Goal: Task Accomplishment & Management: Complete application form

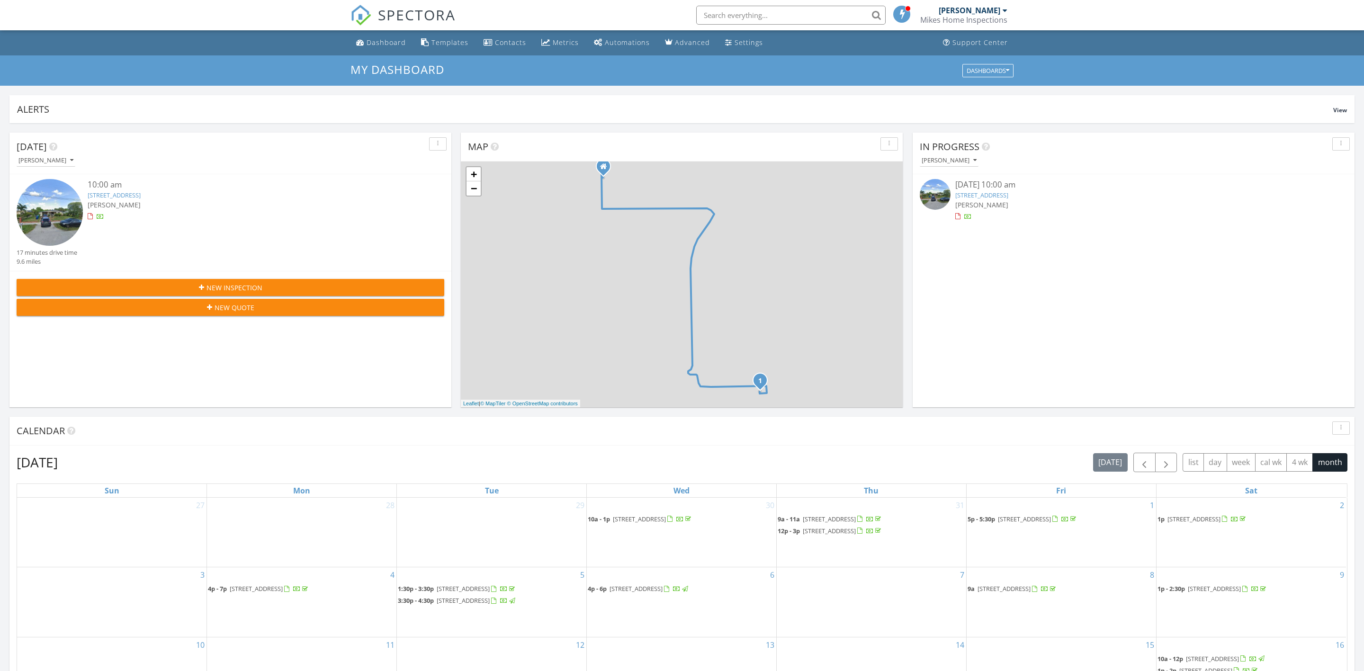
scroll to position [862, 1364]
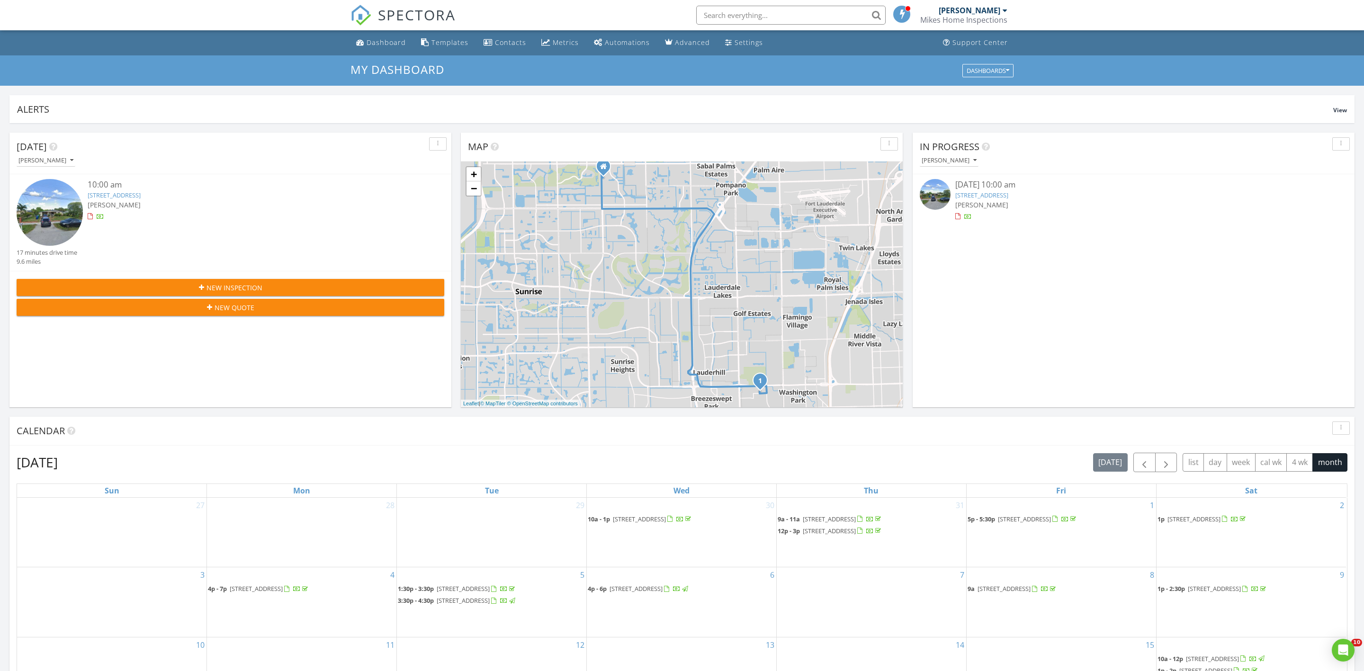
click at [288, 292] on div "New Inspection" at bounding box center [230, 288] width 412 height 10
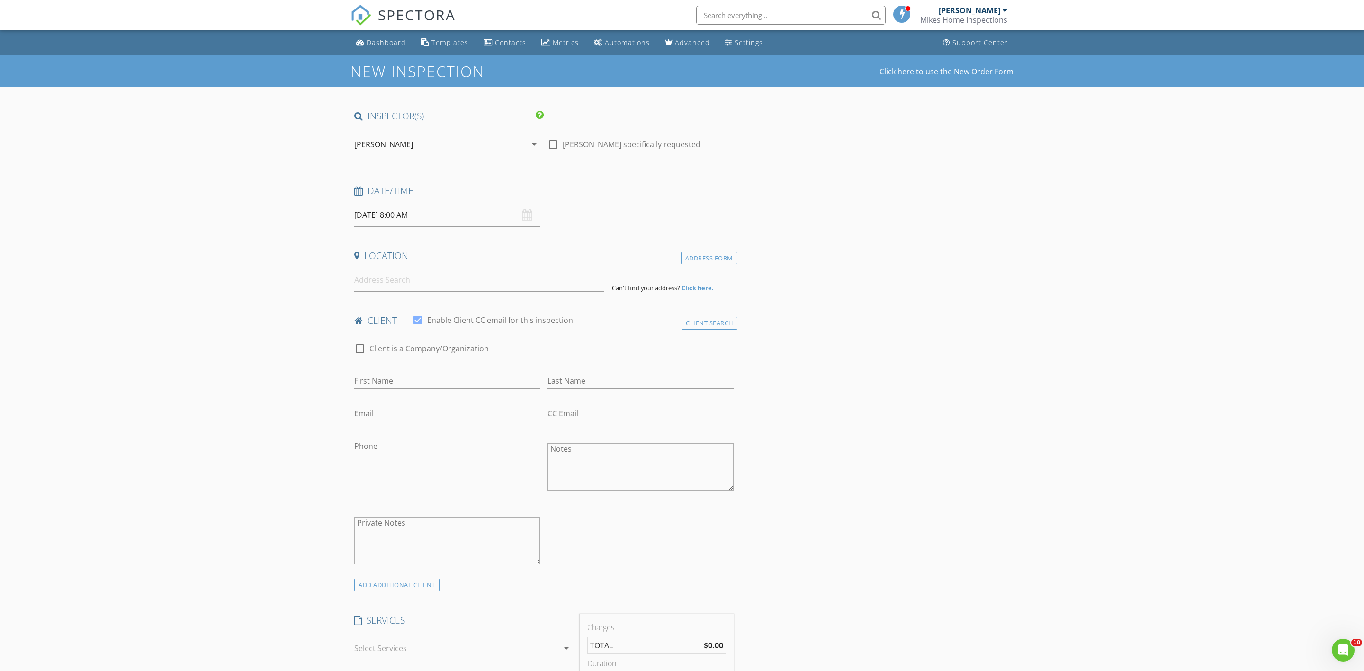
click at [372, 213] on input "[DATE] 8:00 AM" at bounding box center [447, 215] width 186 height 23
type input "[DATE] 8:00 AM"
click at [403, 372] on input "08" at bounding box center [383, 377] width 58 height 19
click at [404, 373] on input "08" at bounding box center [383, 377] width 58 height 19
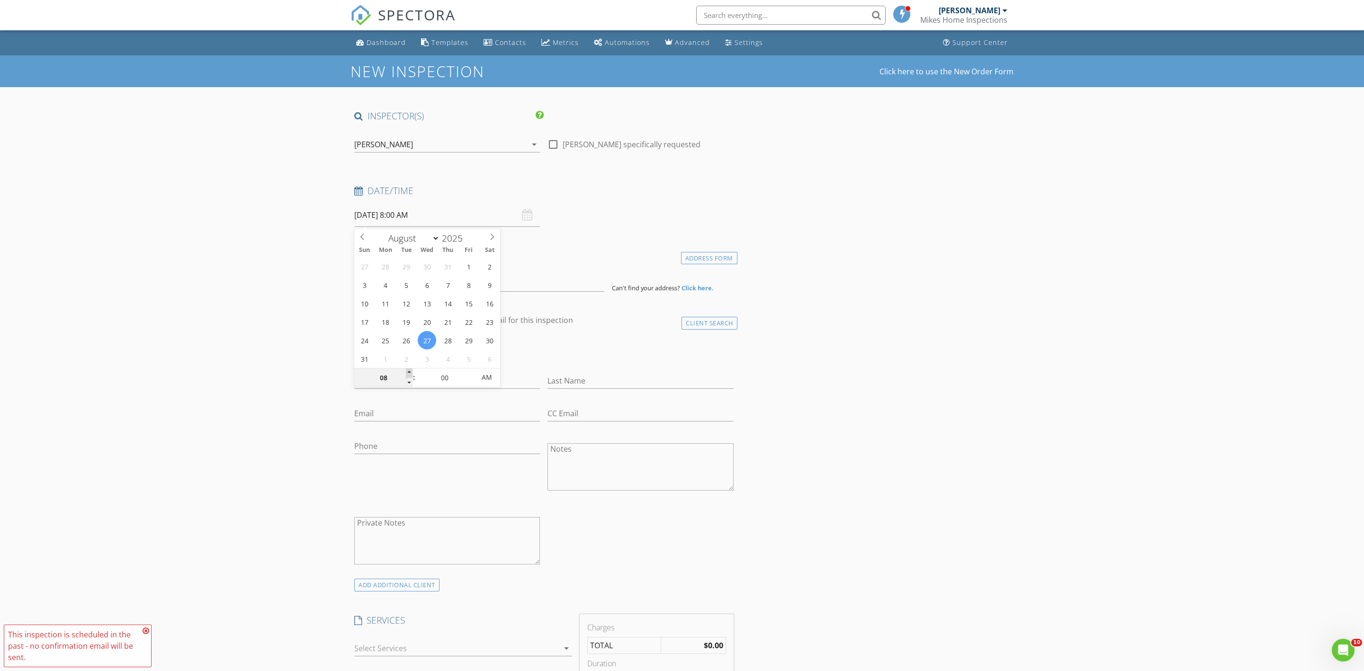
type input "09"
type input "[DATE] 9:00 AM"
click at [406, 370] on span at bounding box center [409, 372] width 7 height 9
type input "10"
type input "[DATE] 10:00 AM"
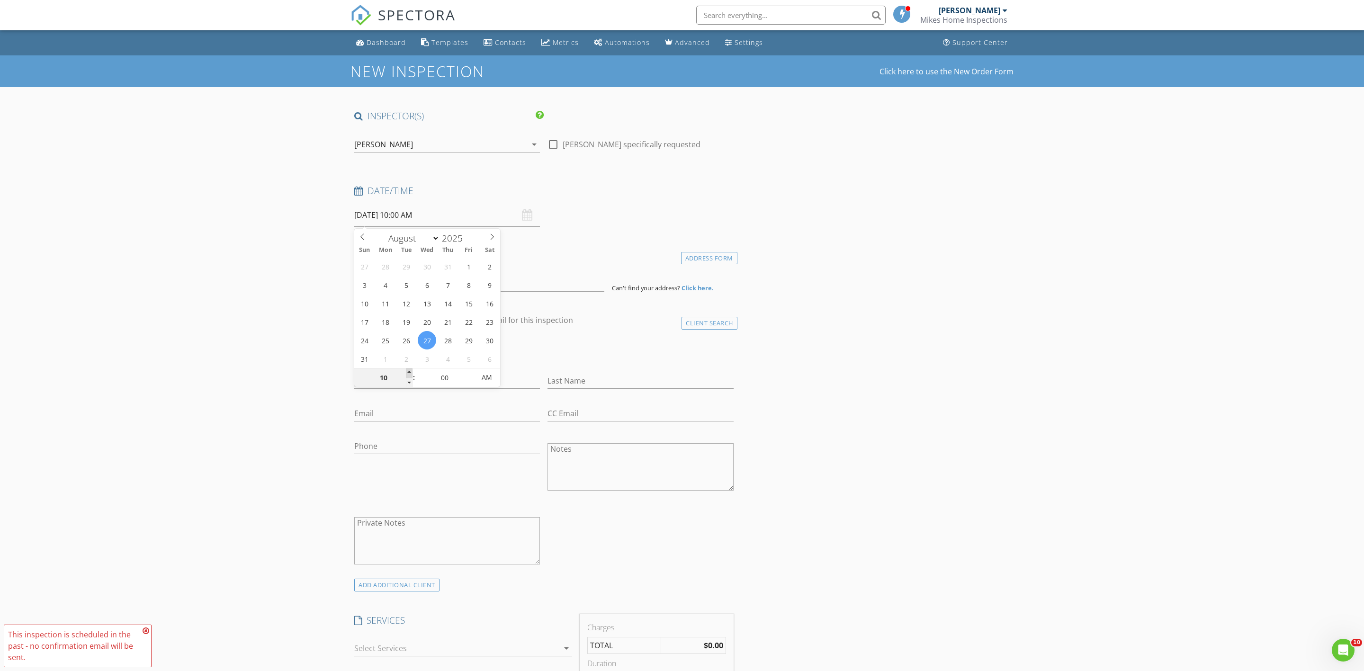
click at [406, 371] on span at bounding box center [409, 372] width 7 height 9
type input "11"
type input "[DATE] 11:00 AM"
click at [406, 370] on span at bounding box center [409, 372] width 7 height 9
type input "12"
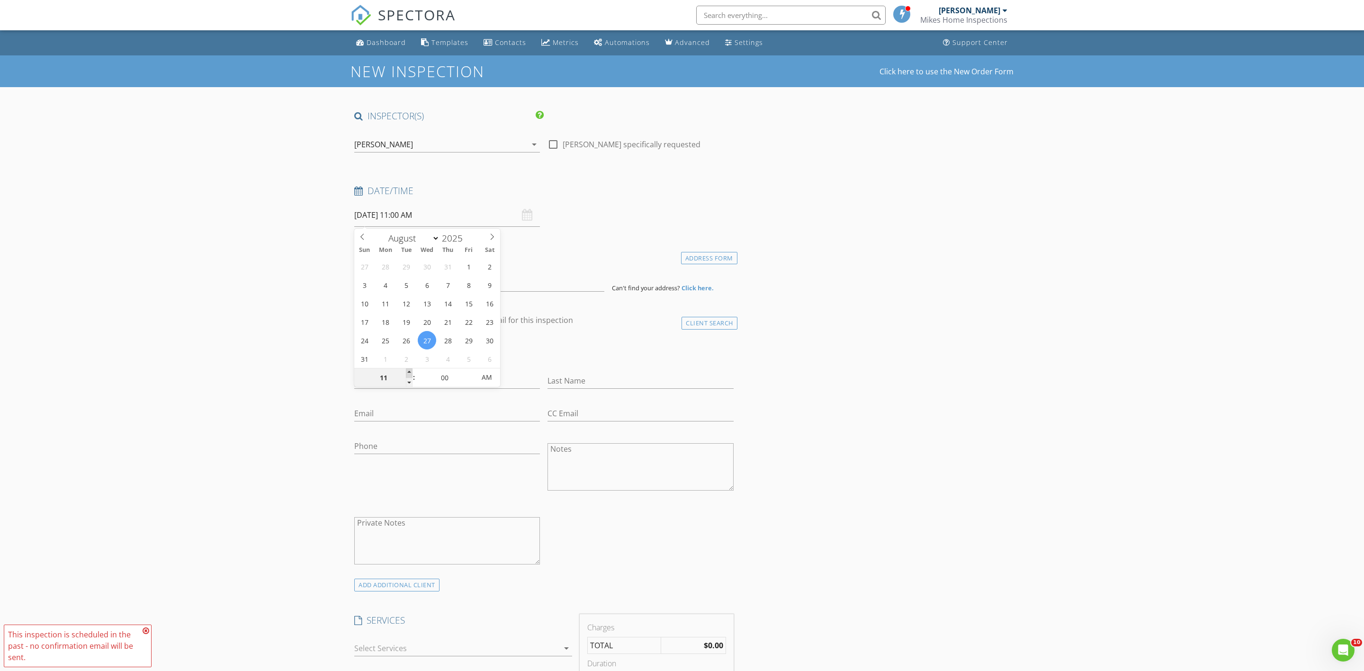
type input "[DATE] 12:00 PM"
click at [406, 370] on span at bounding box center [409, 372] width 7 height 9
type input "01"
type input "[DATE] 1:00 PM"
click at [410, 375] on span at bounding box center [409, 372] width 7 height 9
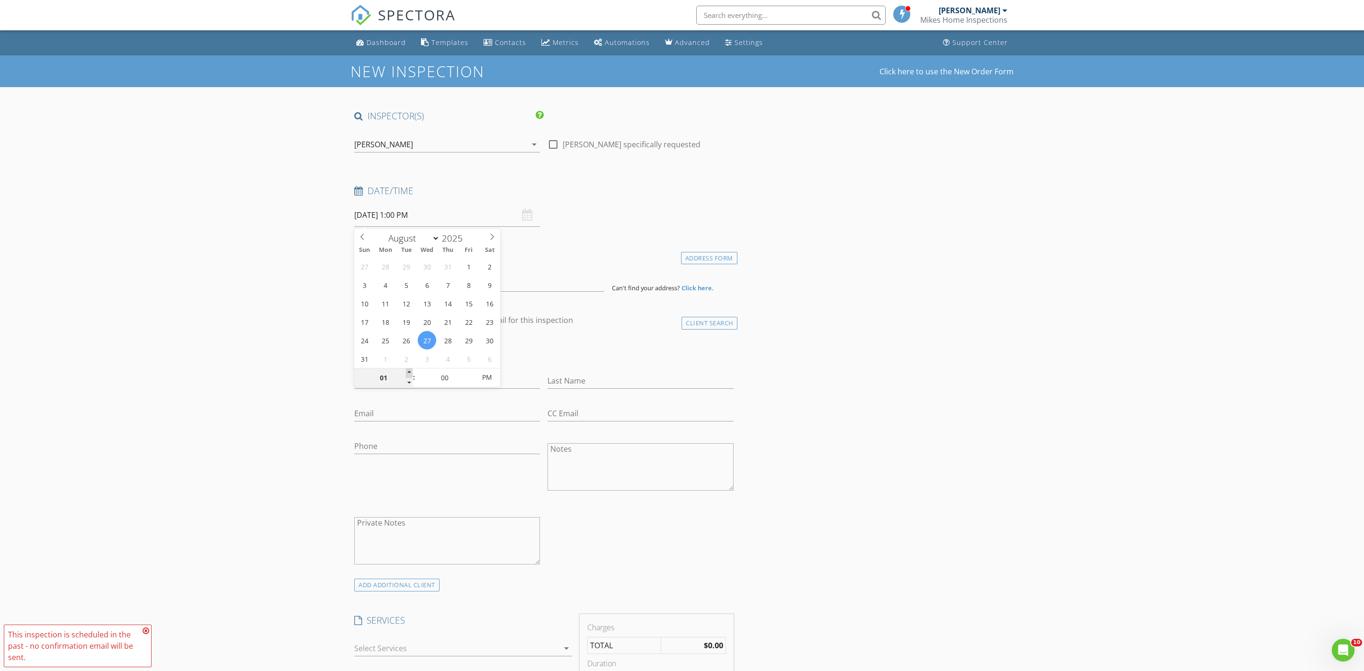
type input "02"
type input "[DATE] 2:00 PM"
click at [410, 375] on span at bounding box center [409, 372] width 7 height 9
type input "05"
type input "[DATE] 2:05 PM"
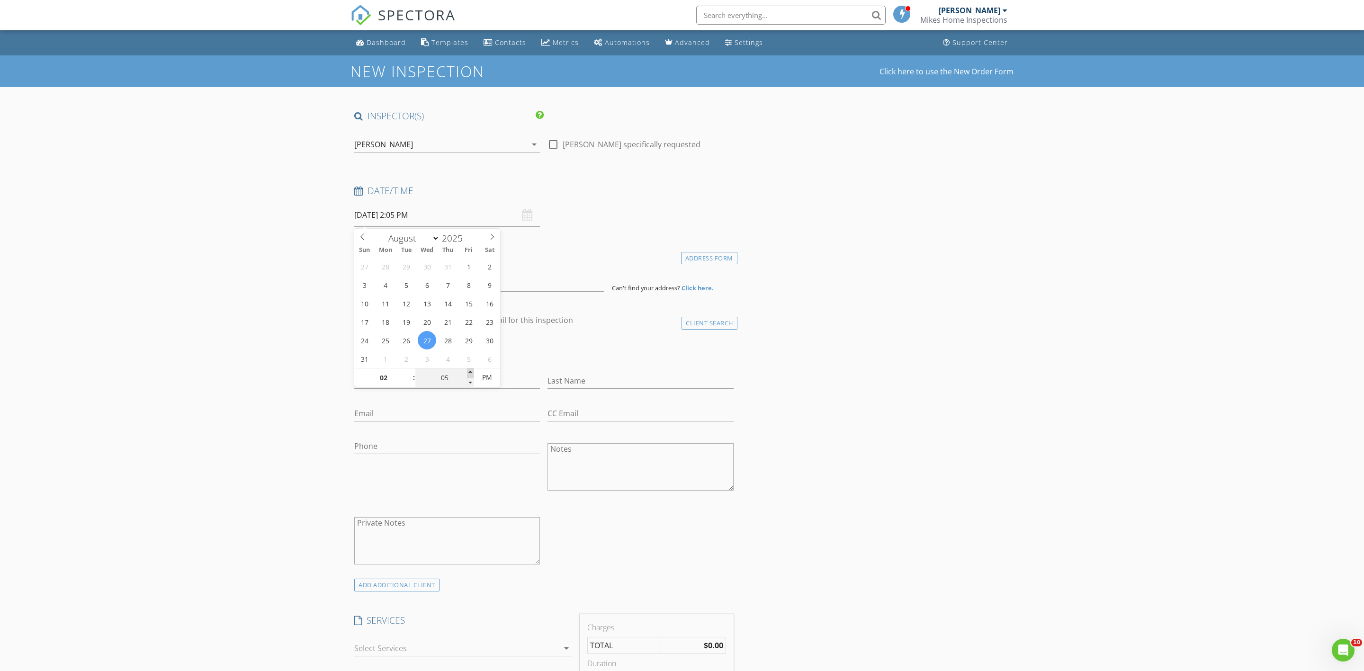
click at [471, 371] on span at bounding box center [470, 372] width 7 height 9
type input "10"
type input "[DATE] 2:10 PM"
click at [471, 371] on span at bounding box center [470, 372] width 7 height 9
type input "15"
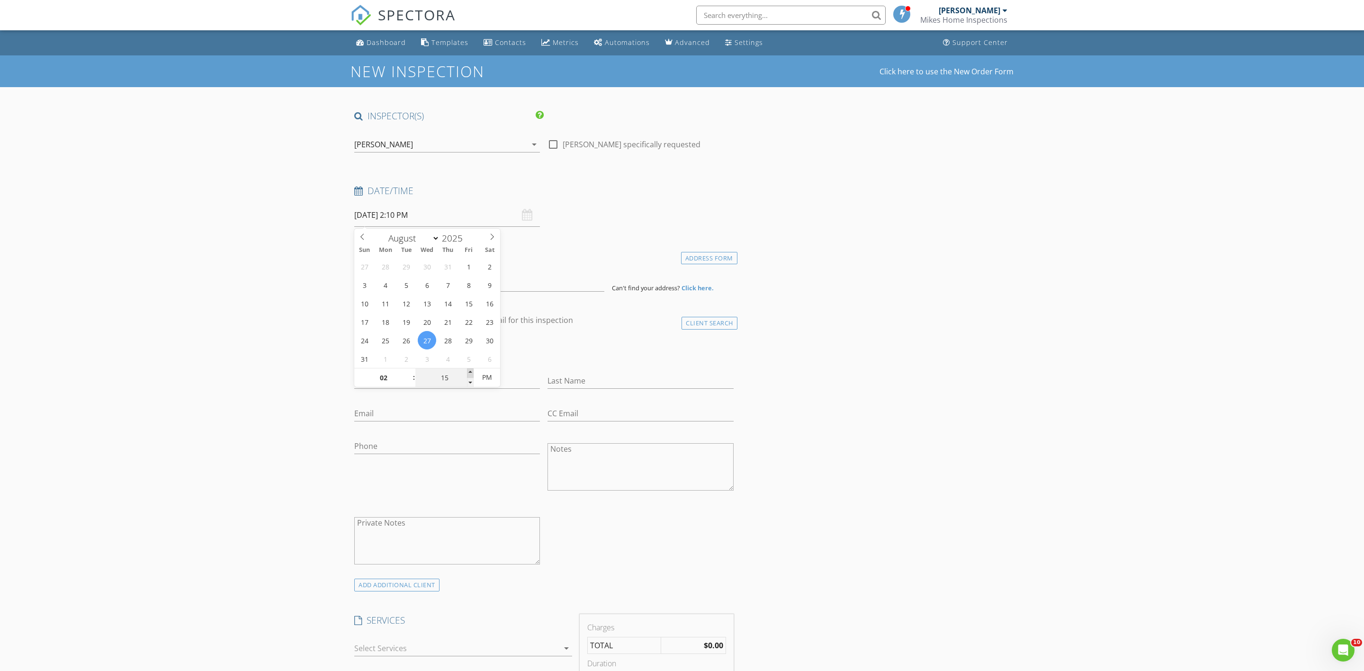
type input "[DATE] 2:15 PM"
click at [471, 371] on span at bounding box center [470, 372] width 7 height 9
type input "20"
type input "[DATE] 2:20 PM"
click at [471, 371] on span at bounding box center [470, 372] width 7 height 9
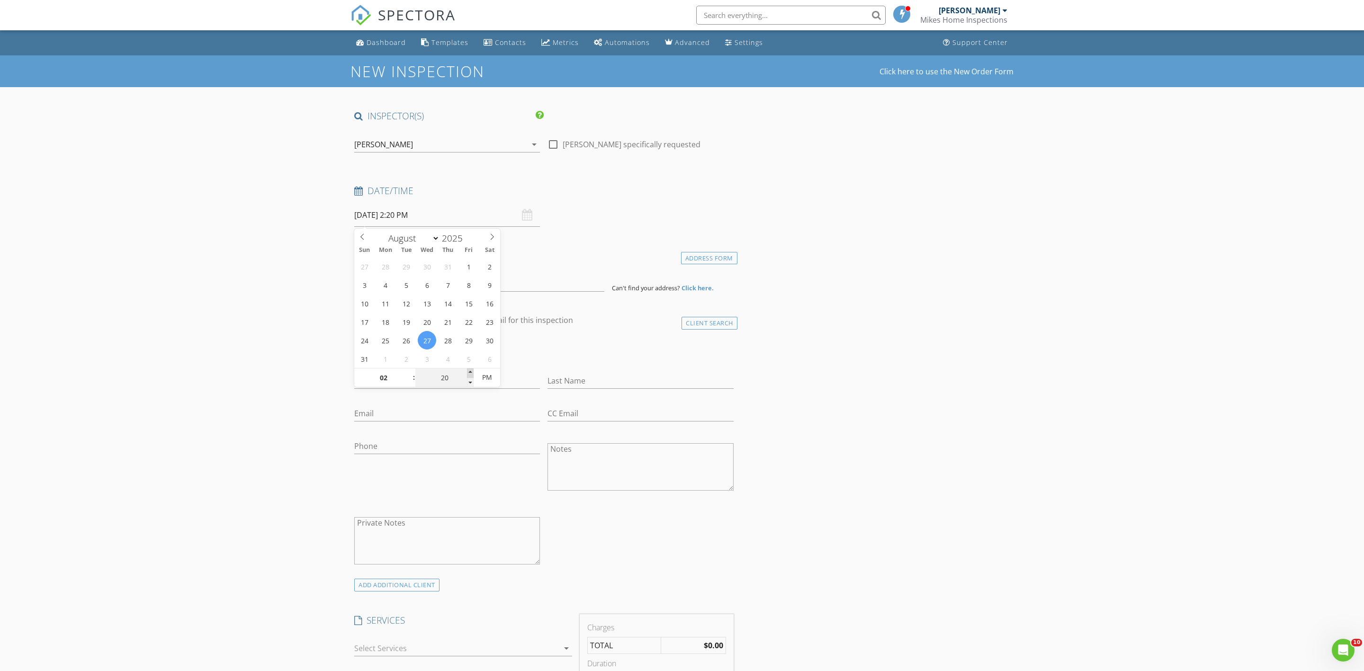
type input "25"
type input "[DATE] 2:25 PM"
click at [471, 371] on span at bounding box center [470, 372] width 7 height 9
type input "30"
type input "[DATE] 2:30 PM"
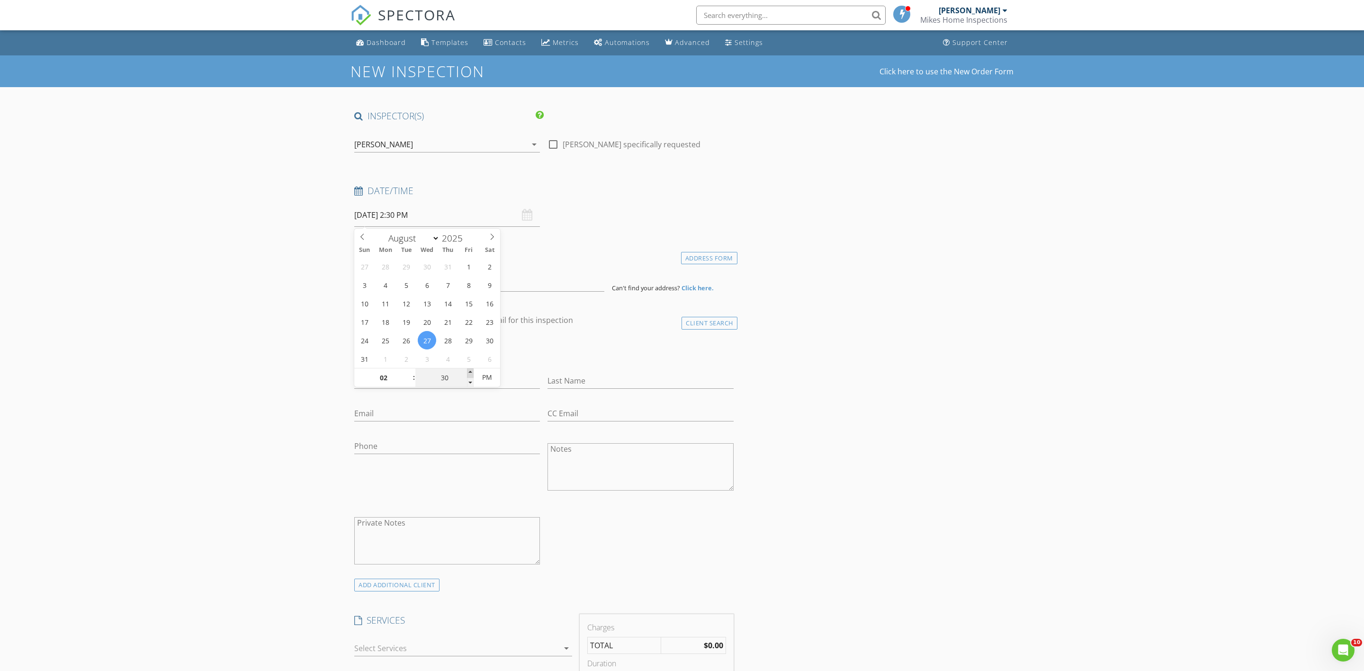
click at [471, 371] on span at bounding box center [470, 372] width 7 height 9
click at [365, 286] on input at bounding box center [479, 280] width 250 height 23
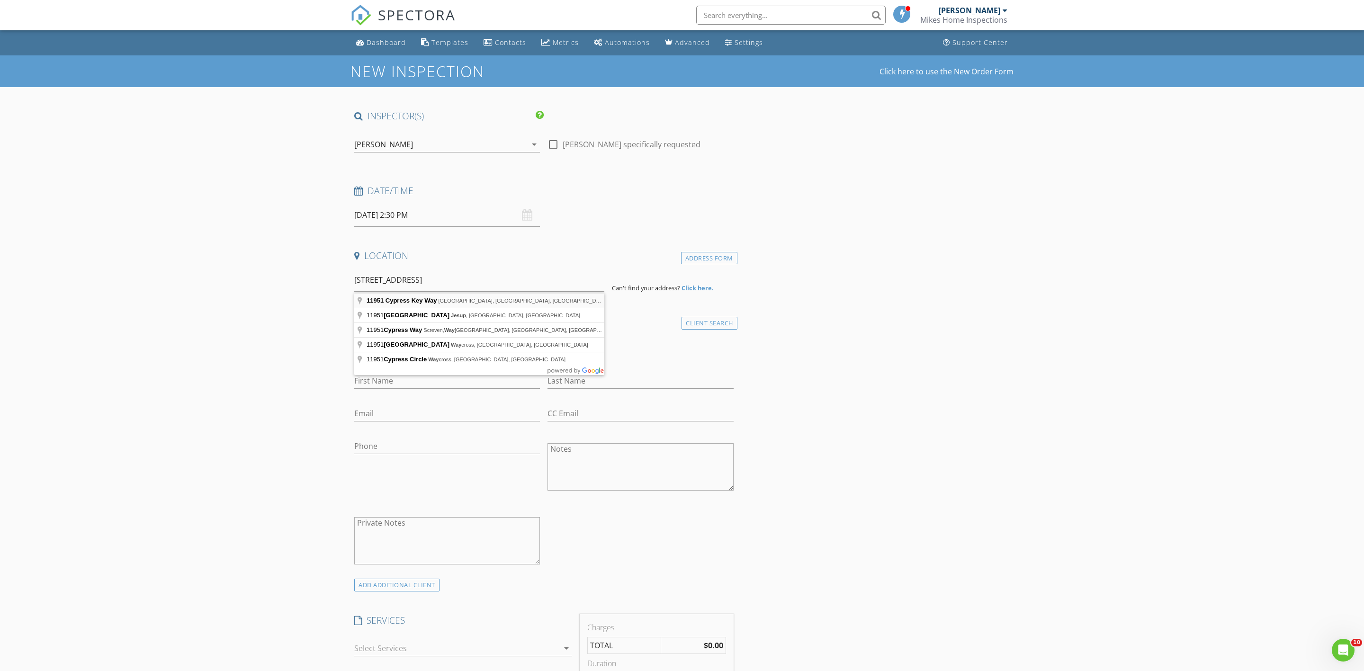
type input "[STREET_ADDRESS]"
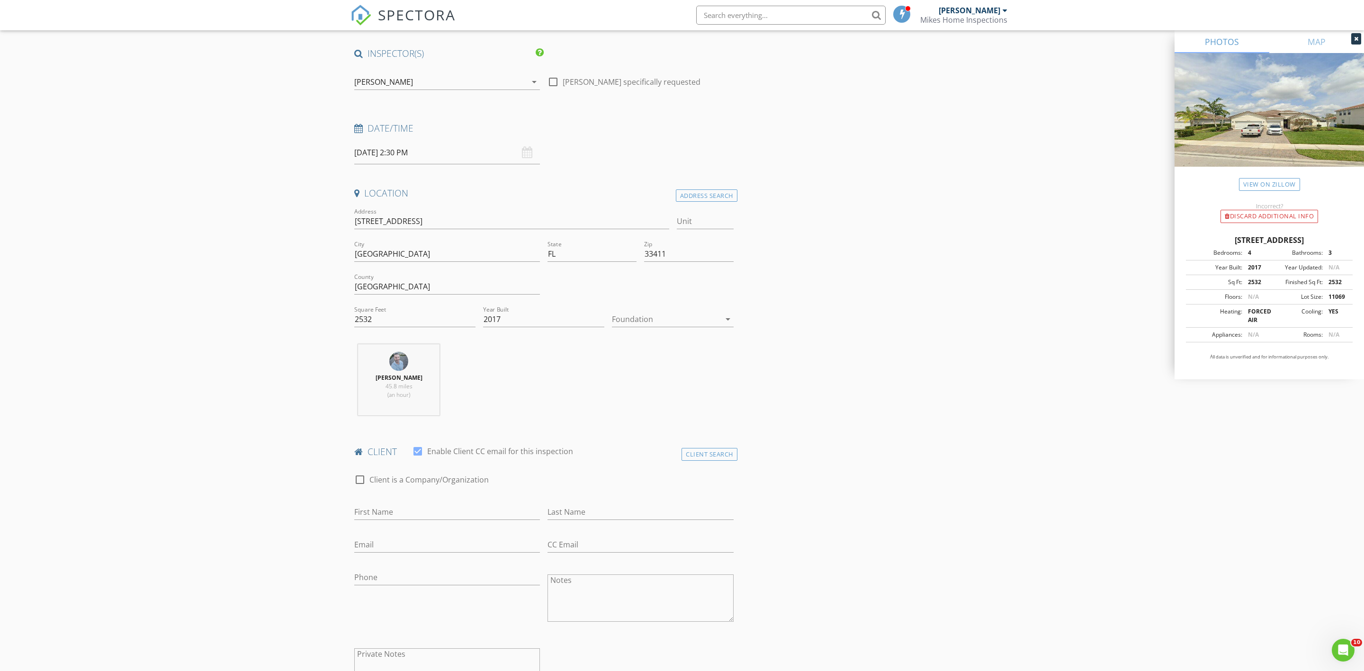
scroll to position [115, 0]
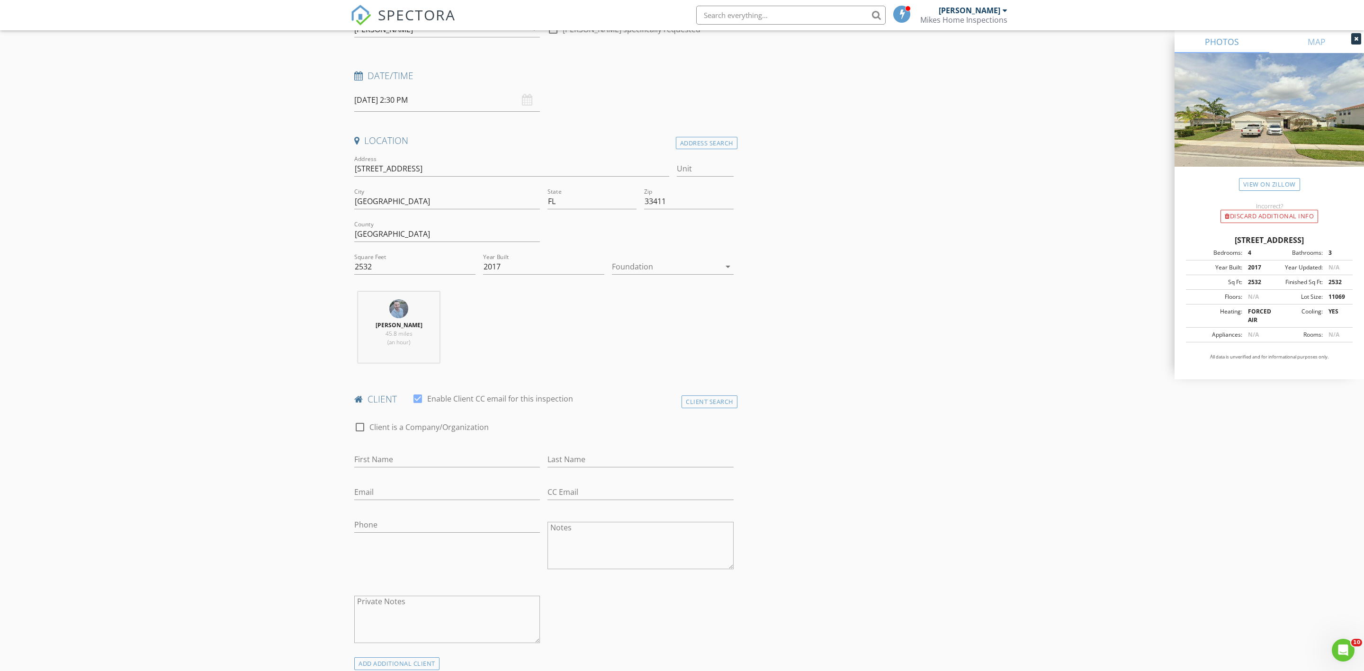
click at [452, 449] on div "First Name" at bounding box center [447, 461] width 186 height 31
click at [448, 459] on input "First Name" at bounding box center [447, 460] width 186 height 16
type input "[PERSON_NAME]"
click at [631, 461] on input "Fanero" at bounding box center [640, 460] width 186 height 16
type input "[PERSON_NAME]"
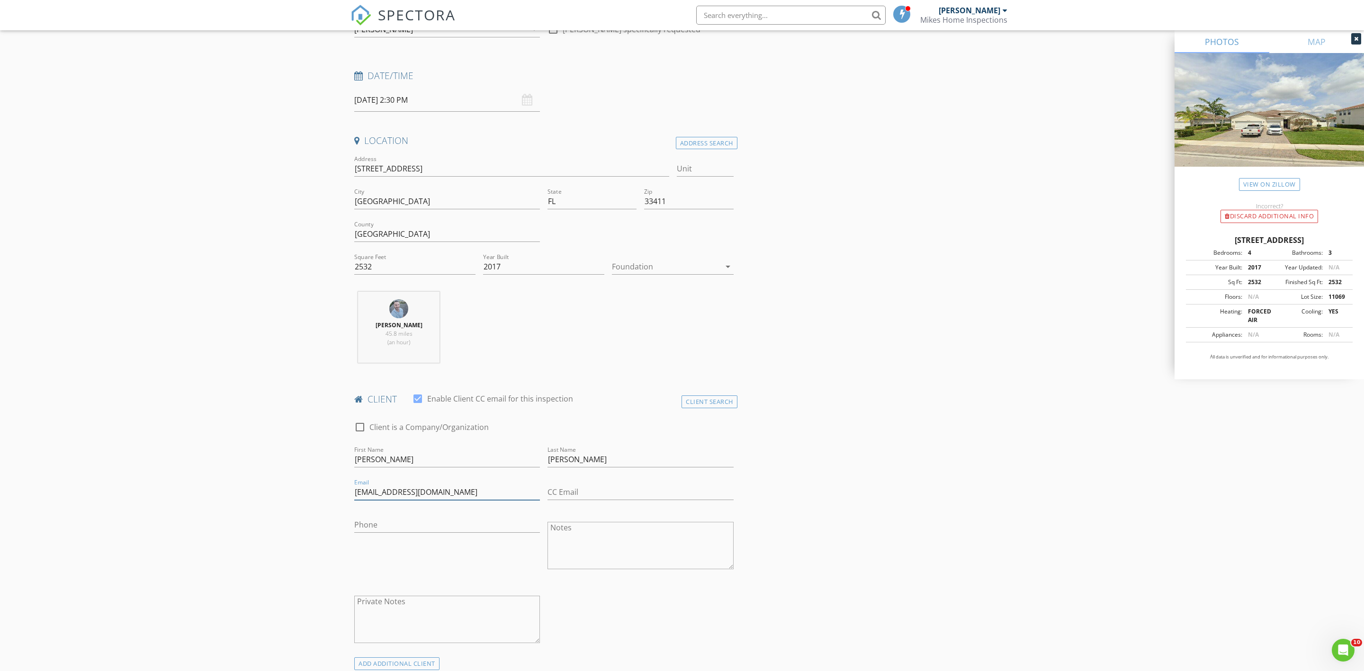
type input "[EMAIL_ADDRESS][DOMAIN_NAME]"
drag, startPoint x: 402, startPoint y: 506, endPoint x: 406, endPoint y: 529, distance: 23.6
click at [402, 506] on div at bounding box center [447, 507] width 186 height 6
click at [405, 531] on input "Phone" at bounding box center [447, 525] width 186 height 16
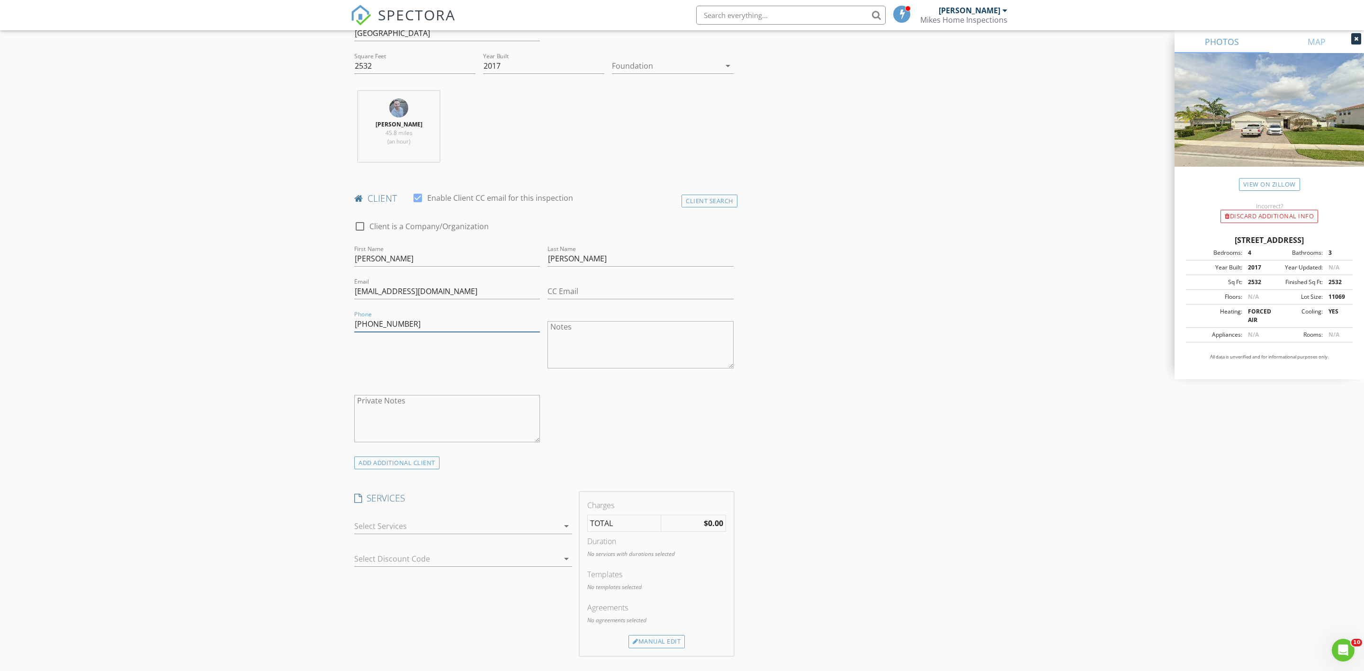
scroll to position [450, 0]
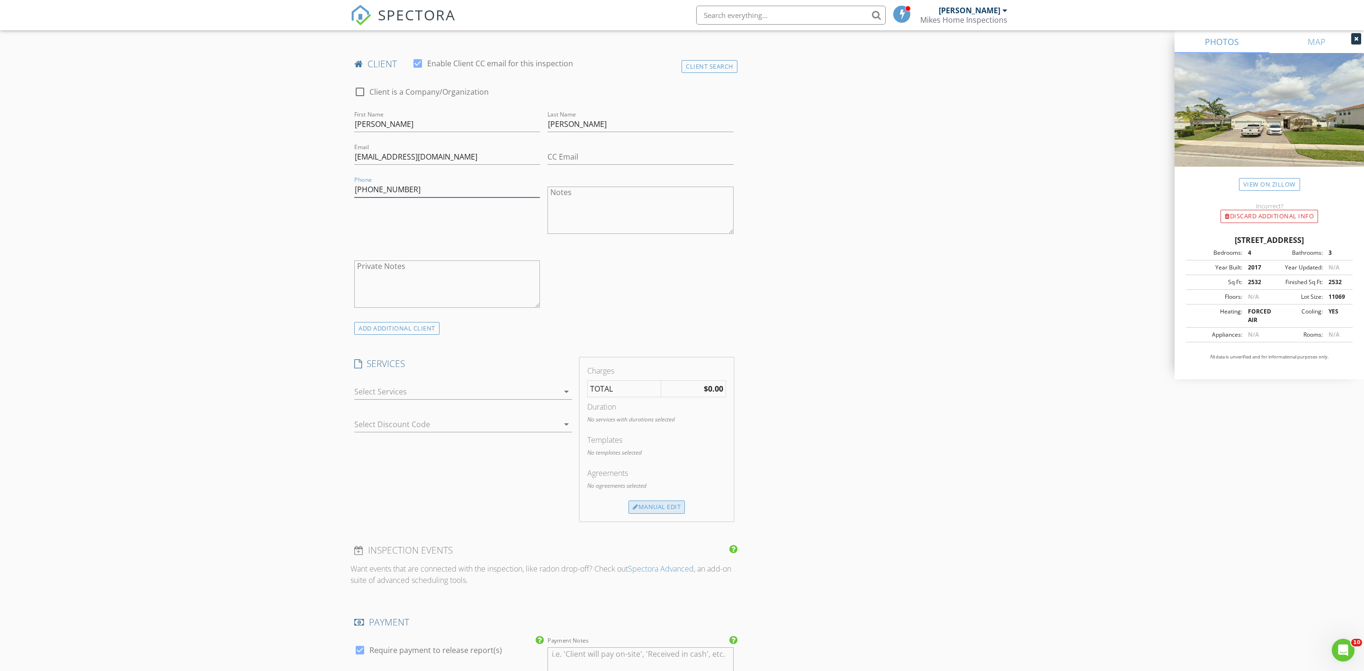
type input "[PHONE_NUMBER]"
click at [654, 513] on div "Manual Edit" at bounding box center [656, 507] width 56 height 13
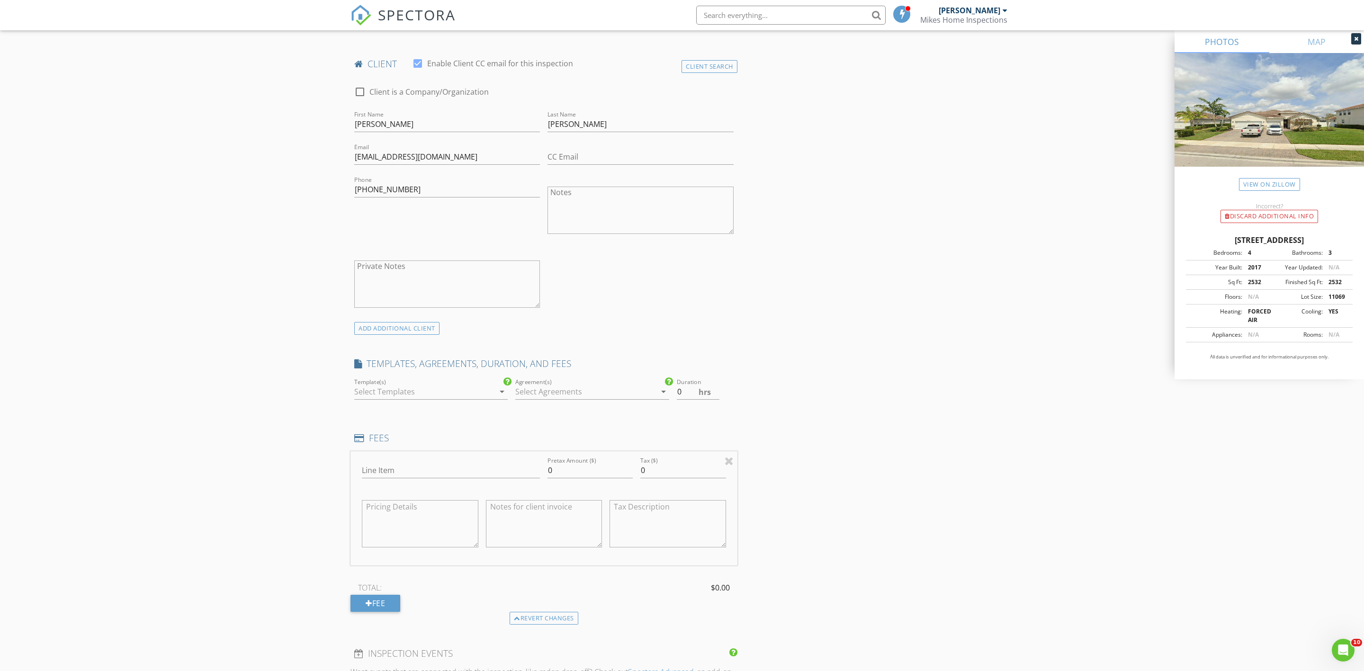
click at [391, 395] on div at bounding box center [424, 391] width 140 height 15
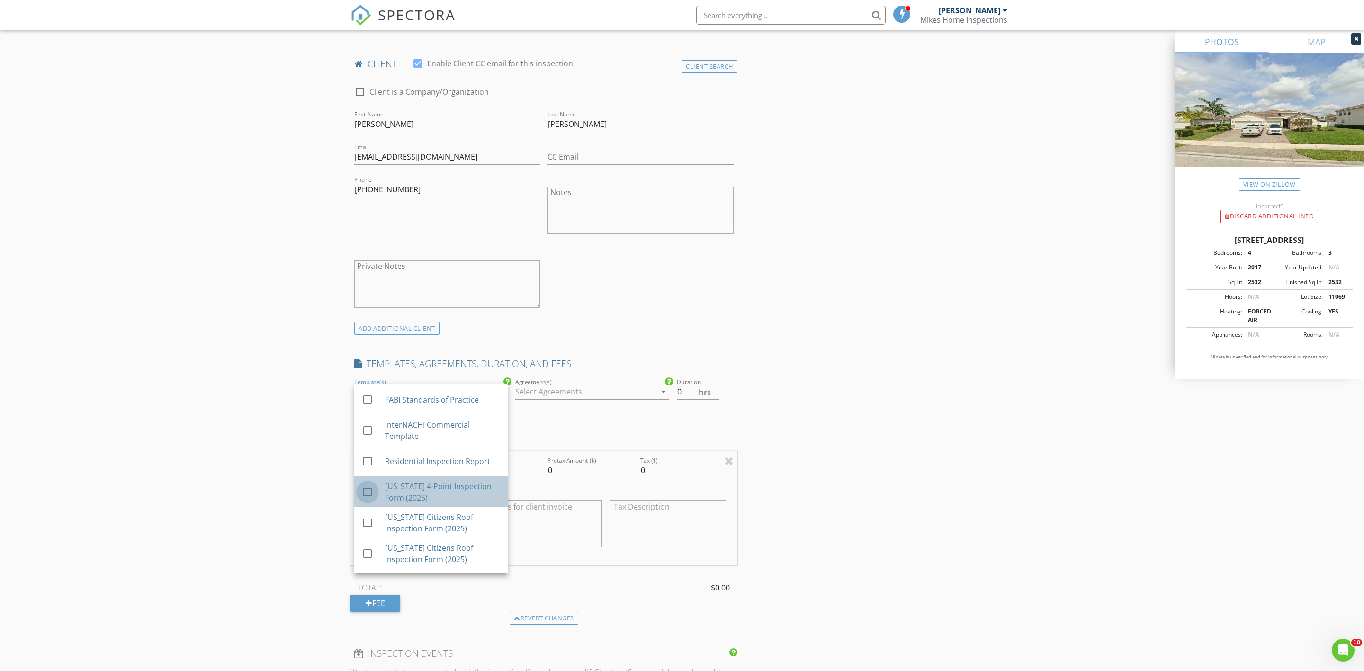
click at [370, 490] on div at bounding box center [367, 492] width 16 height 16
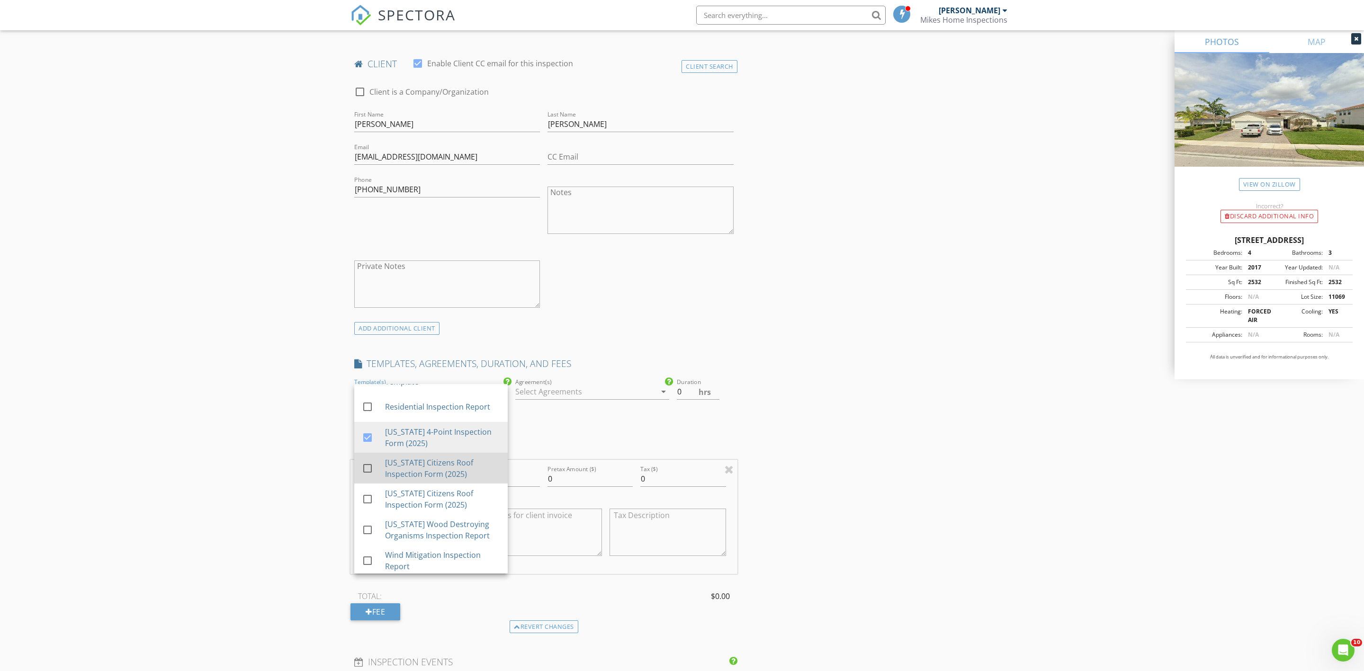
scroll to position [57, 0]
click at [367, 563] on div at bounding box center [367, 558] width 16 height 16
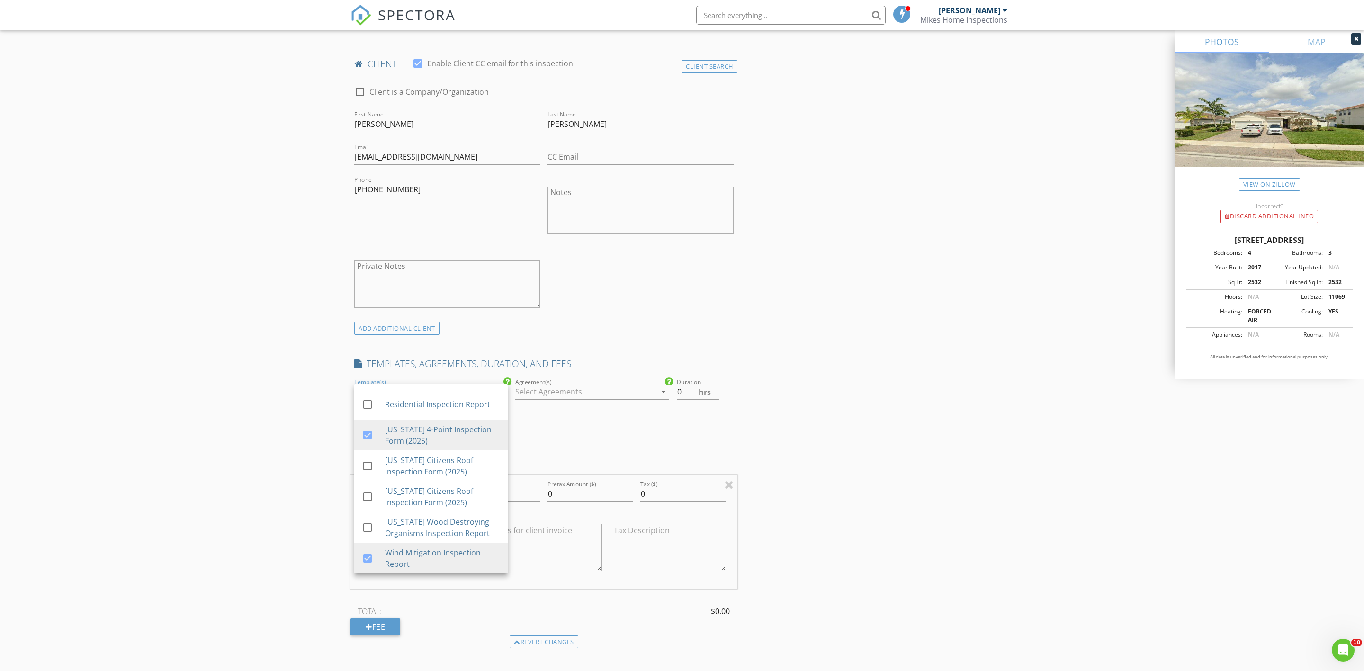
click at [281, 513] on div "New Inspection Click here to use the New Order Form INSPECTOR(S) check_box [PER…" at bounding box center [682, 483] width 1364 height 1757
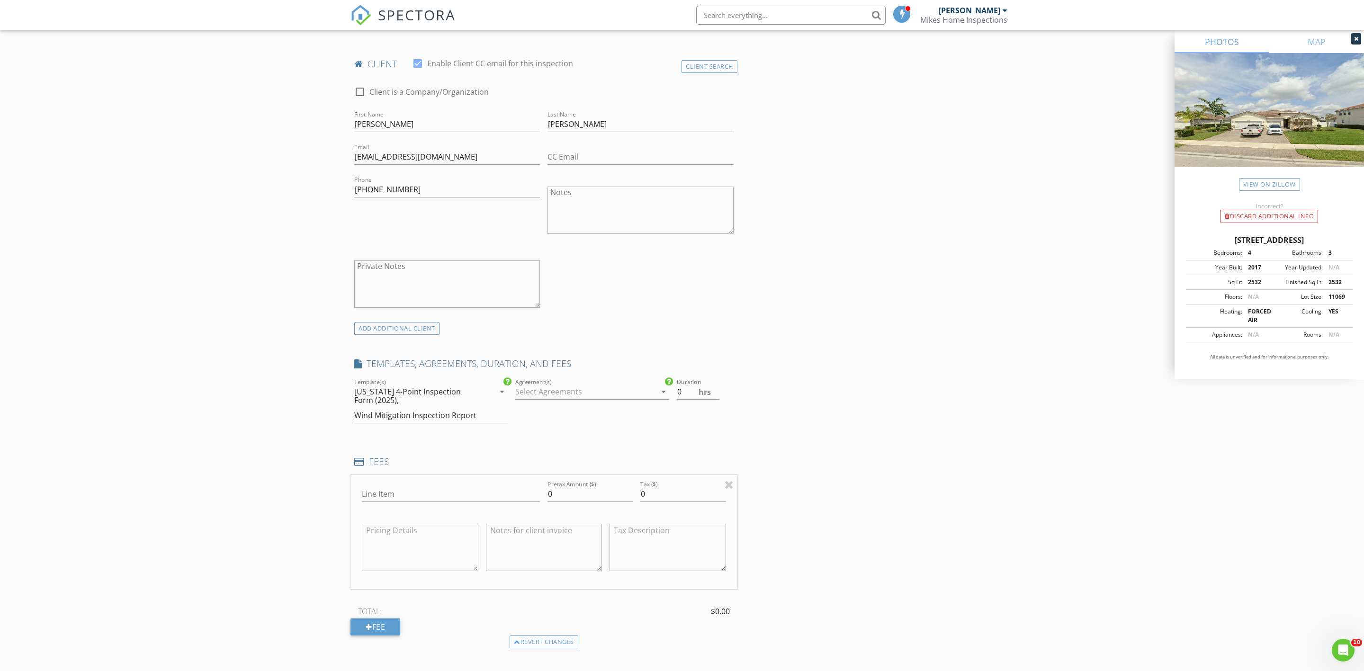
click at [394, 409] on div "[US_STATE] 4-Point Inspection Form (2025), Wind Mitigation Inspection Report" at bounding box center [424, 403] width 140 height 39
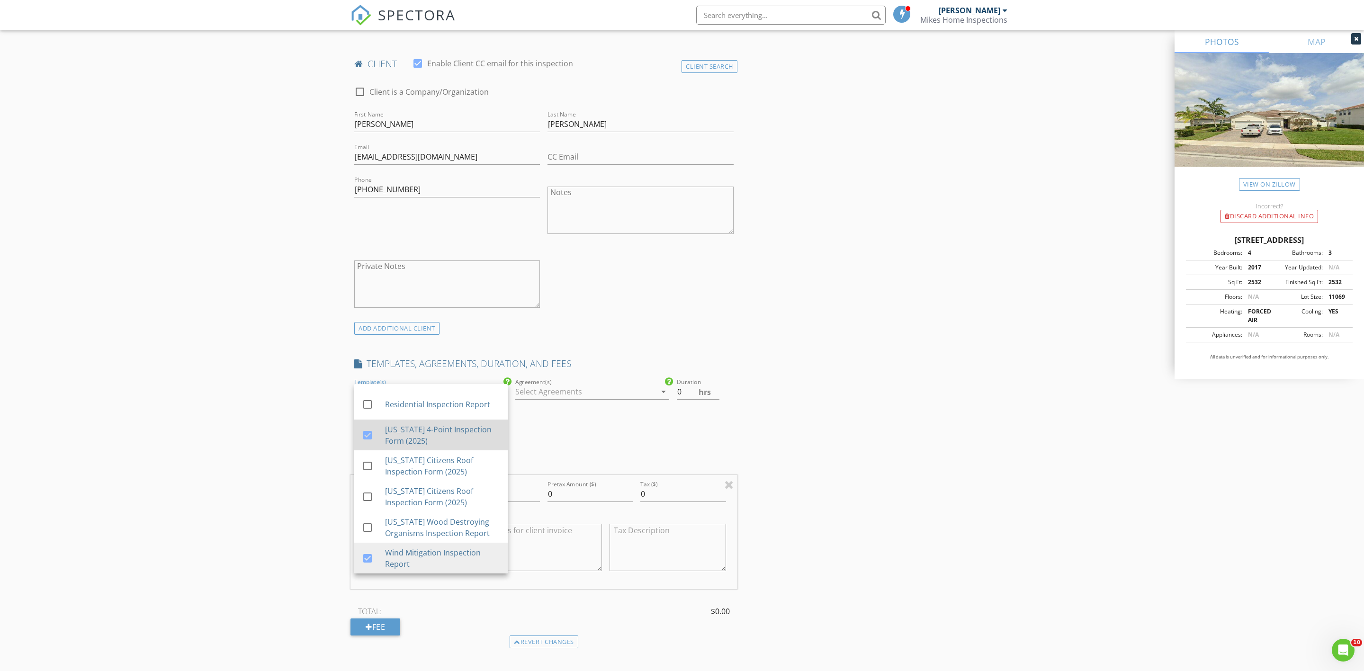
click at [370, 440] on div at bounding box center [367, 435] width 16 height 16
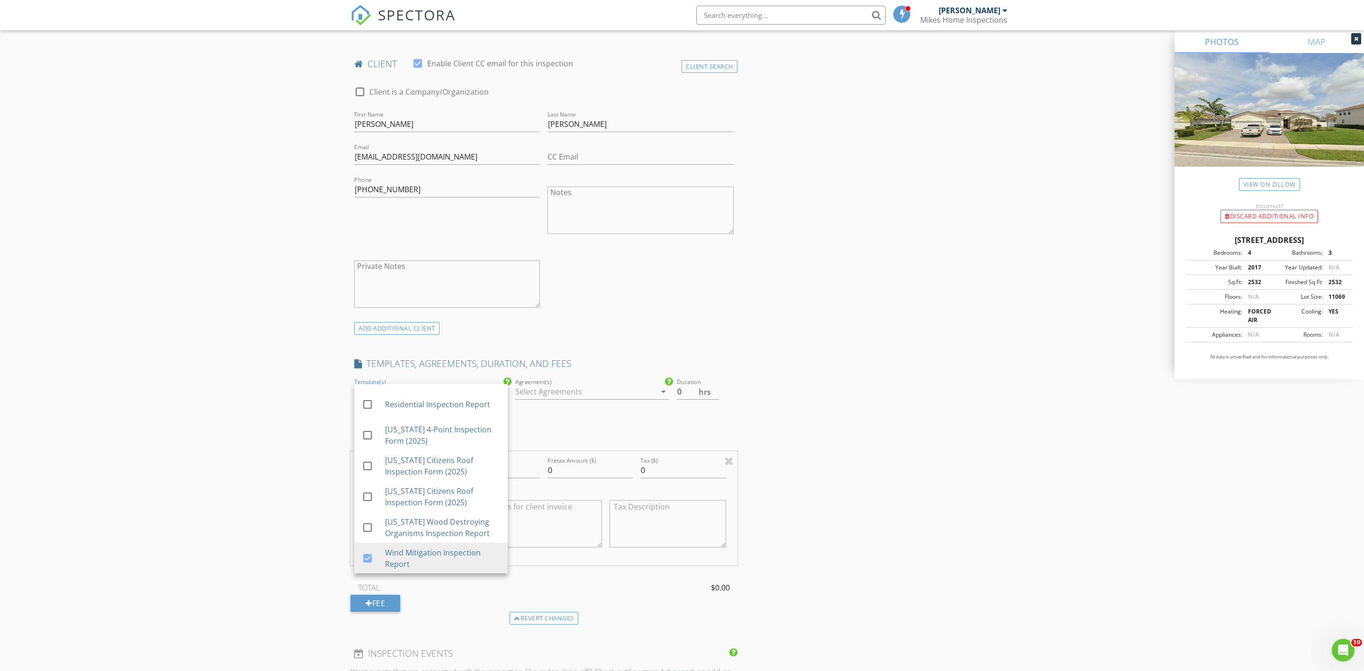
click at [290, 425] on div "New Inspection Click here to use the New Order Form INSPECTOR(S) check_box [PER…" at bounding box center [682, 471] width 1364 height 1733
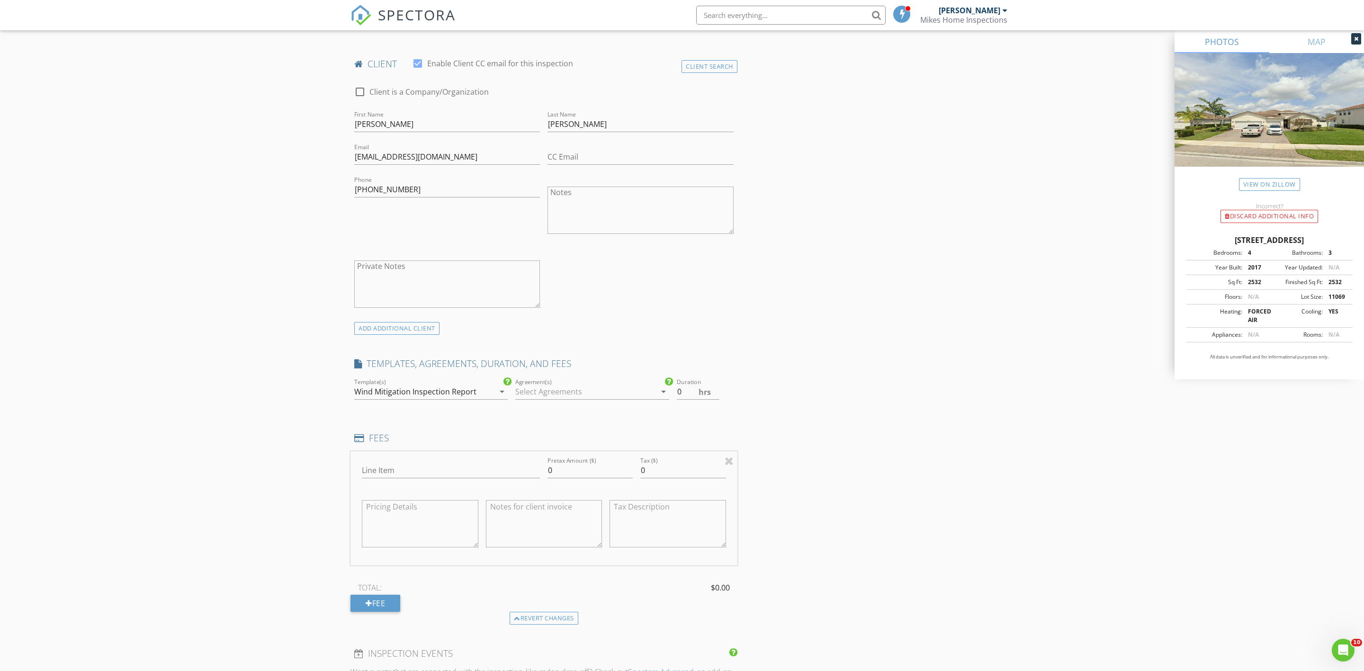
click at [522, 396] on div at bounding box center [585, 391] width 140 height 15
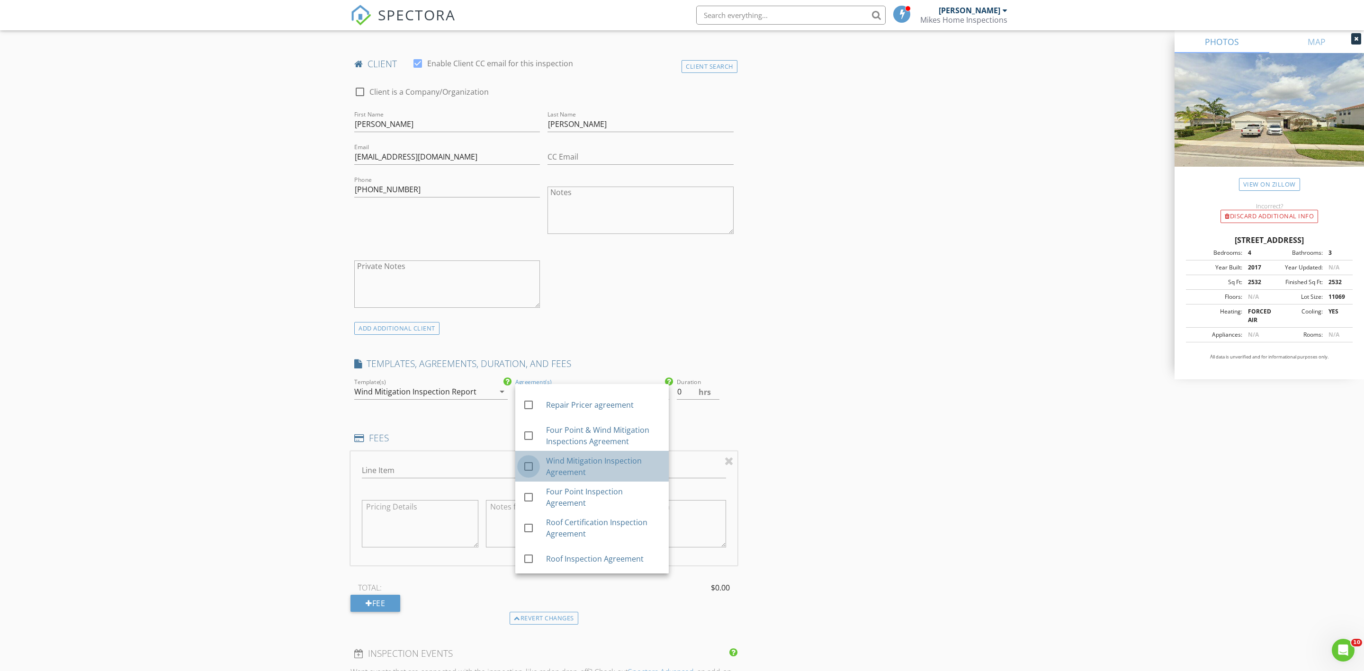
click at [527, 472] on div at bounding box center [528, 466] width 16 height 16
click at [735, 445] on div "FEES" at bounding box center [543, 449] width 387 height 19
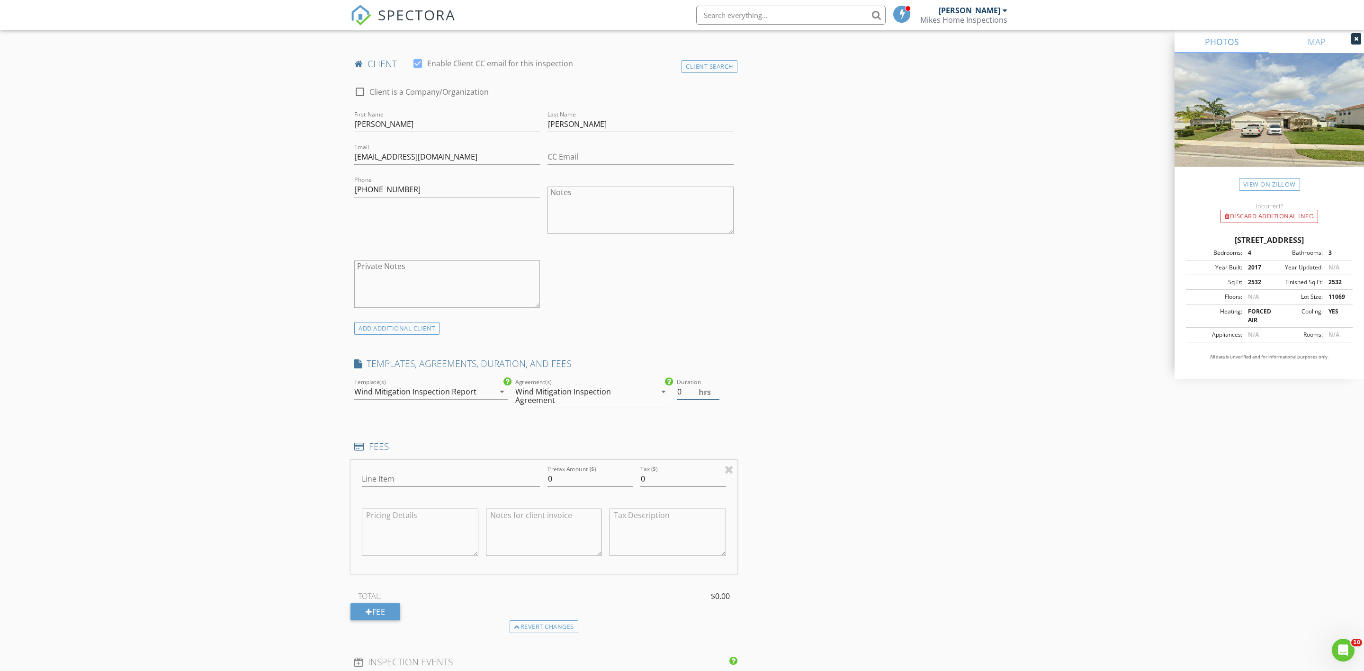
type input "0.5"
click at [718, 389] on input "0.5" at bounding box center [698, 392] width 43 height 16
click at [448, 480] on input "Line Item" at bounding box center [451, 479] width 178 height 16
type input "Wind Mitigation"
drag, startPoint x: 555, startPoint y: 486, endPoint x: 544, endPoint y: 484, distance: 11.3
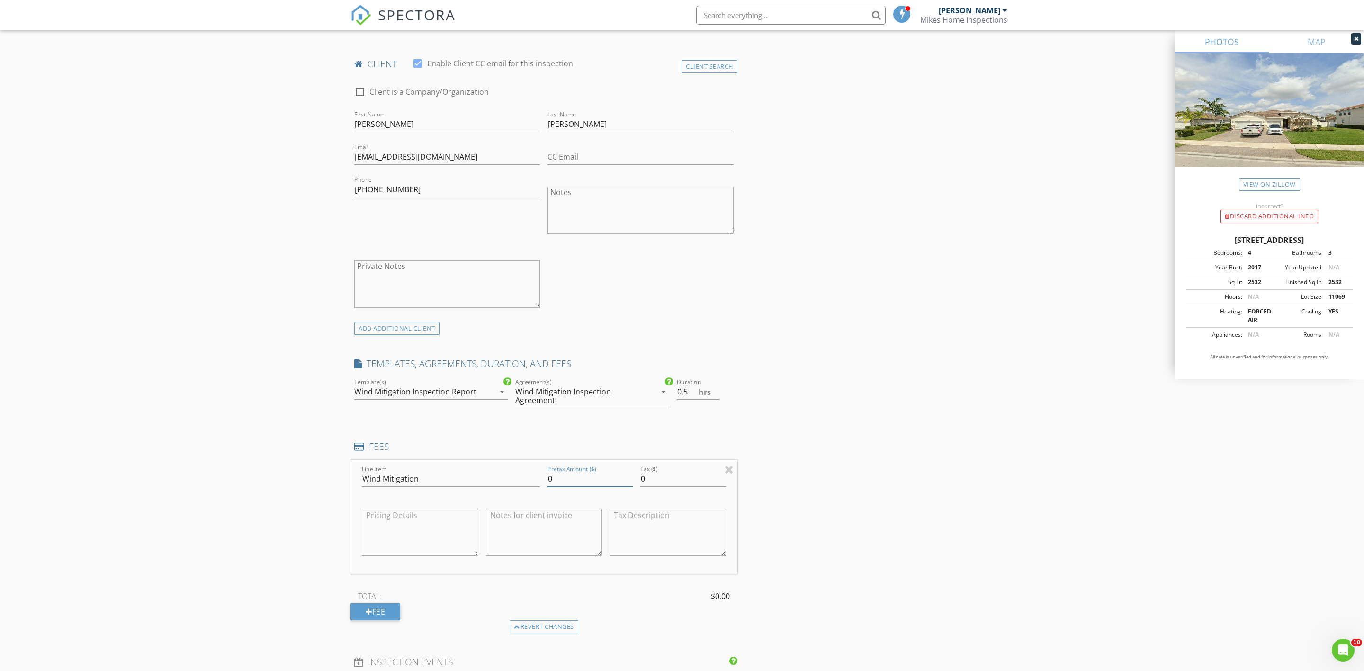
click at [544, 484] on div "Pretax Amount ($) 0" at bounding box center [590, 480] width 93 height 33
type input "150"
click at [225, 312] on div "New Inspection Click here to use the New Order Form INSPECTOR(S) check_box [PER…" at bounding box center [682, 476] width 1364 height 1742
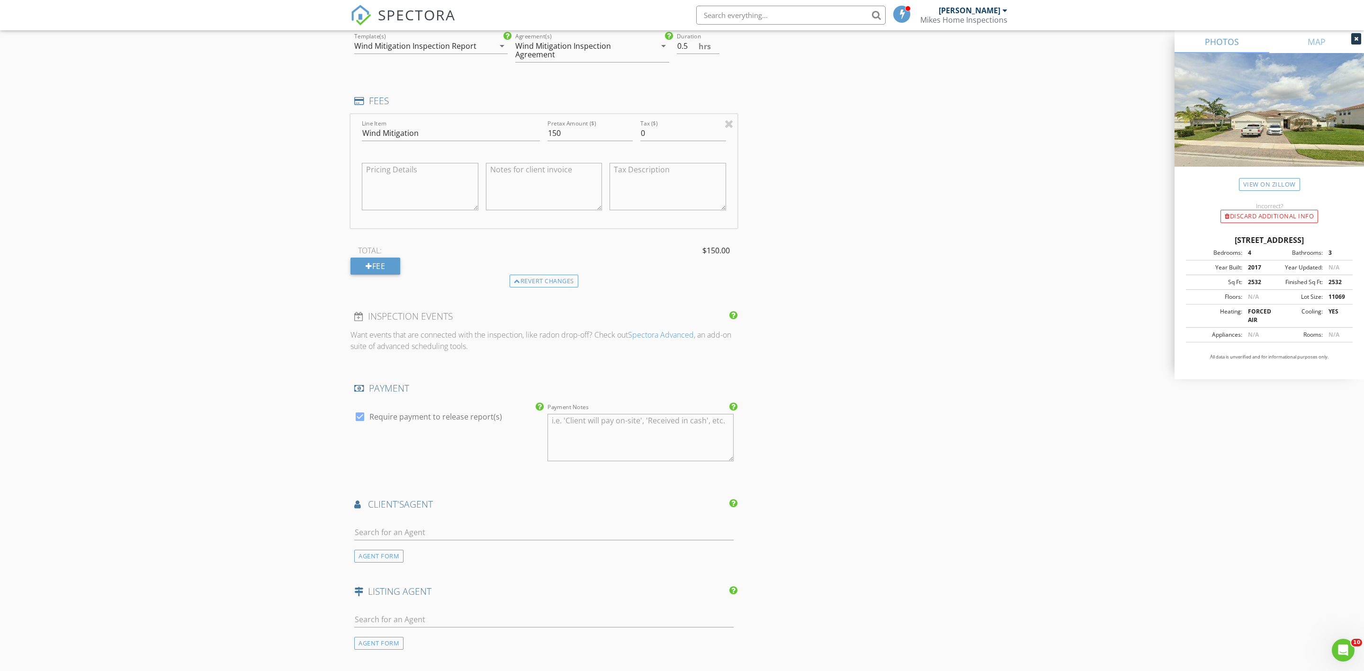
scroll to position [1130, 0]
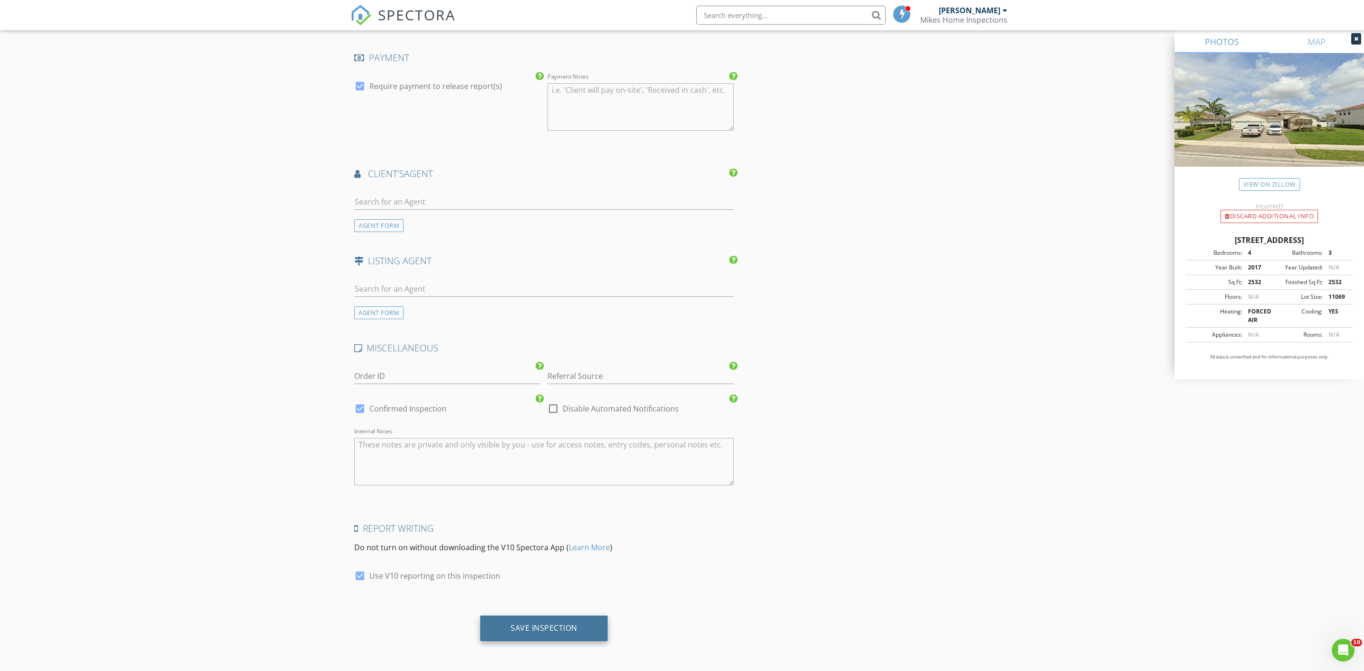
click at [512, 623] on div "Save Inspection" at bounding box center [544, 627] width 67 height 9
